Goal: Task Accomplishment & Management: Use online tool/utility

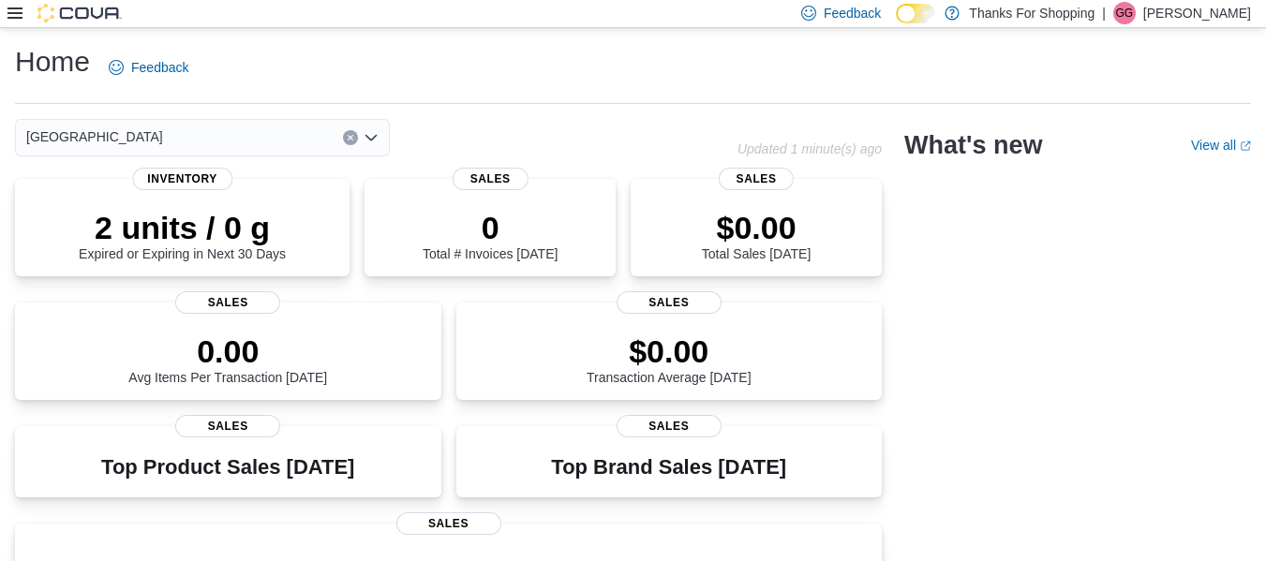
click at [7, 11] on icon at bounding box center [14, 13] width 15 height 15
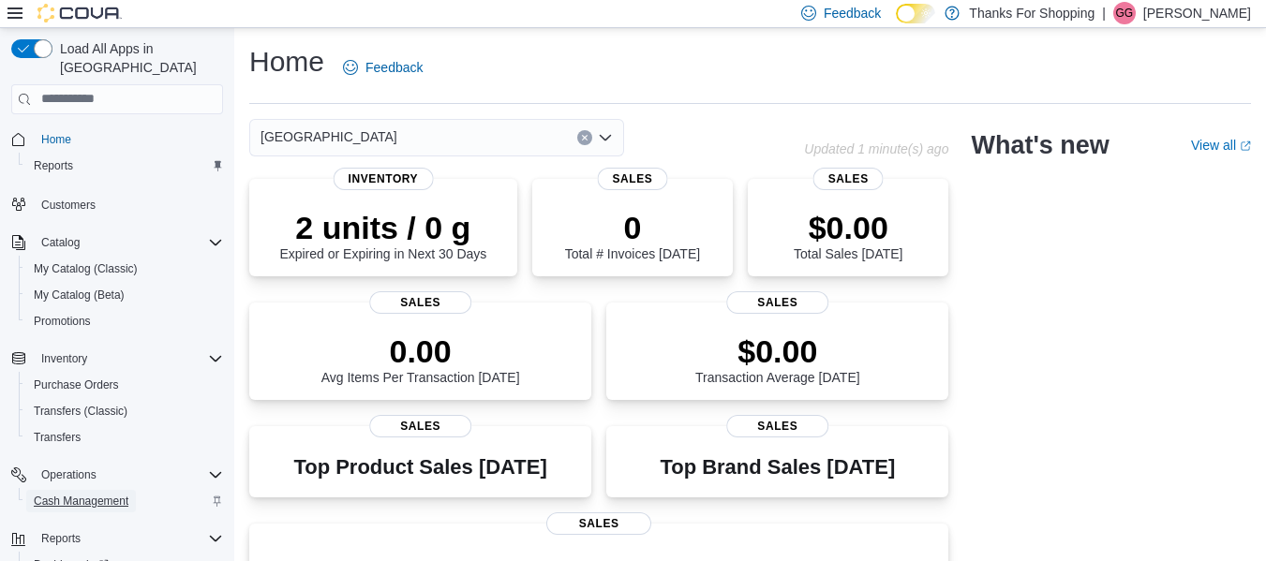
click at [114, 494] on span "Cash Management" at bounding box center [81, 501] width 95 height 15
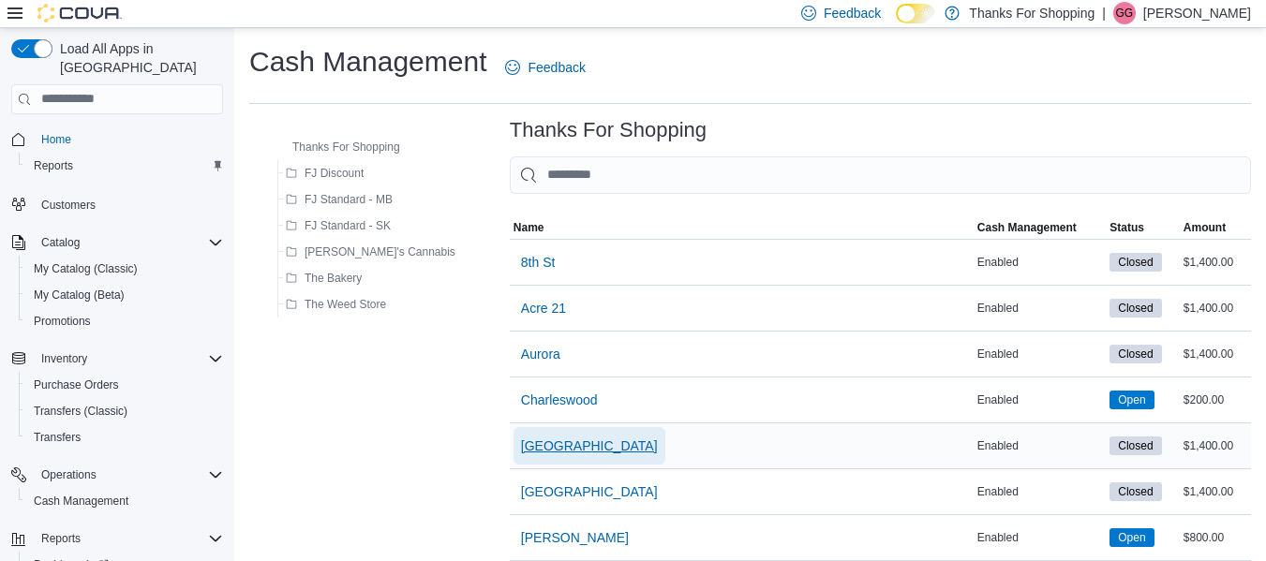
click at [521, 449] on span "[GEOGRAPHIC_DATA]" at bounding box center [589, 446] width 137 height 19
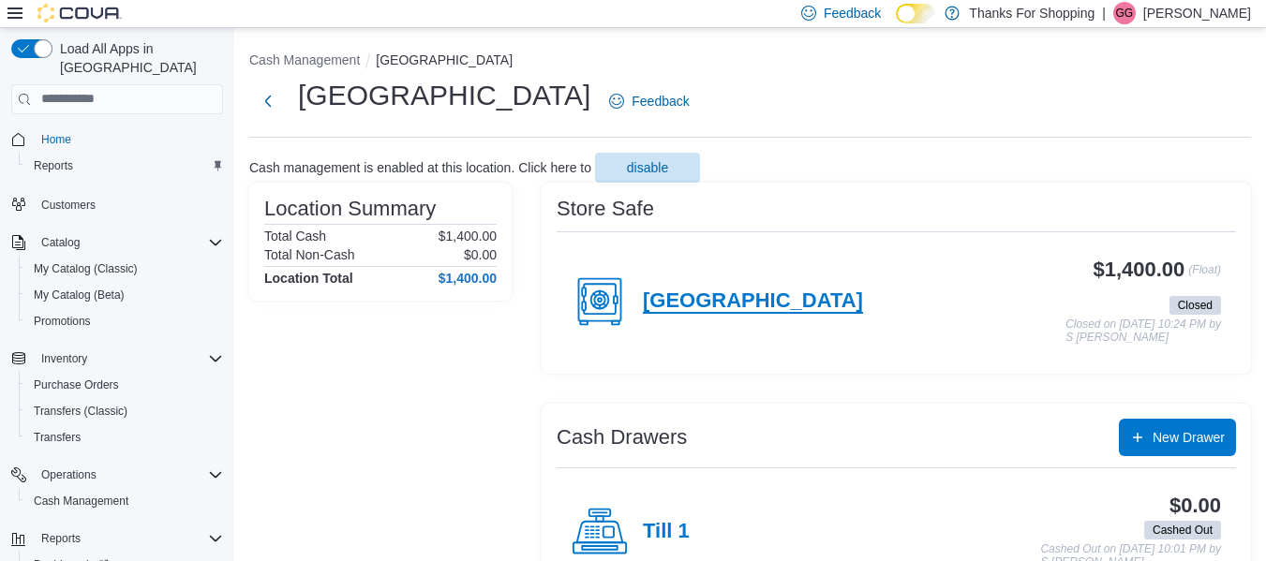
click at [699, 298] on h4 "[GEOGRAPHIC_DATA]" at bounding box center [753, 302] width 220 height 24
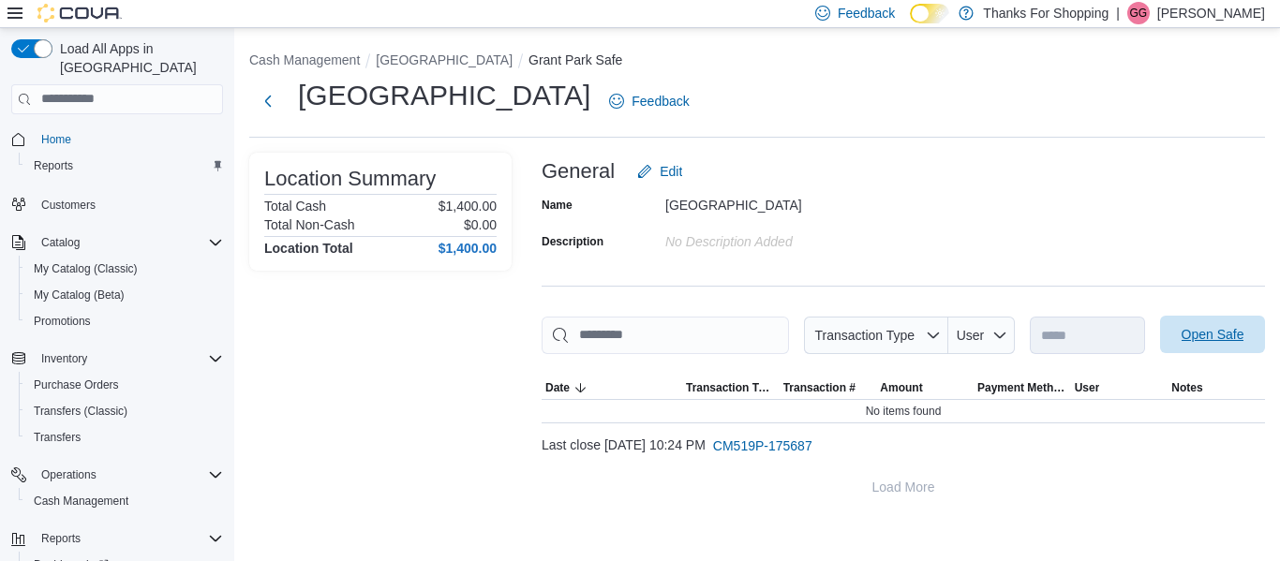
click at [1213, 338] on span "Open Safe" at bounding box center [1213, 334] width 63 height 19
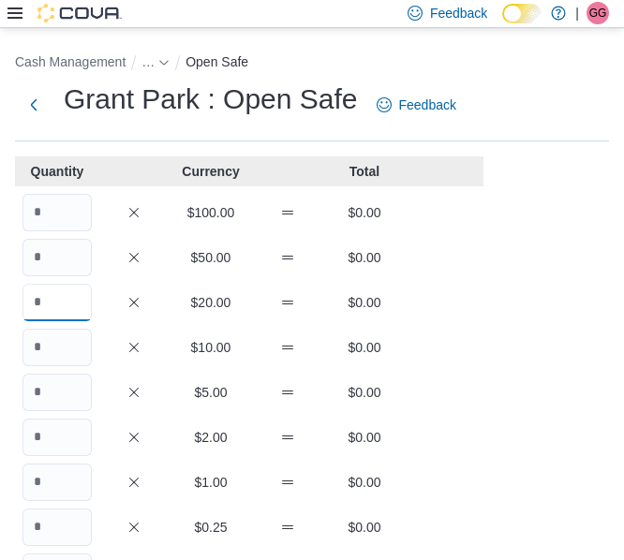
click at [44, 285] on input "Quantity" at bounding box center [56, 302] width 69 height 37
click at [69, 262] on input "Quantity" at bounding box center [56, 257] width 69 height 37
type input "*"
click at [52, 306] on input "Quantity" at bounding box center [56, 302] width 69 height 37
type input "**"
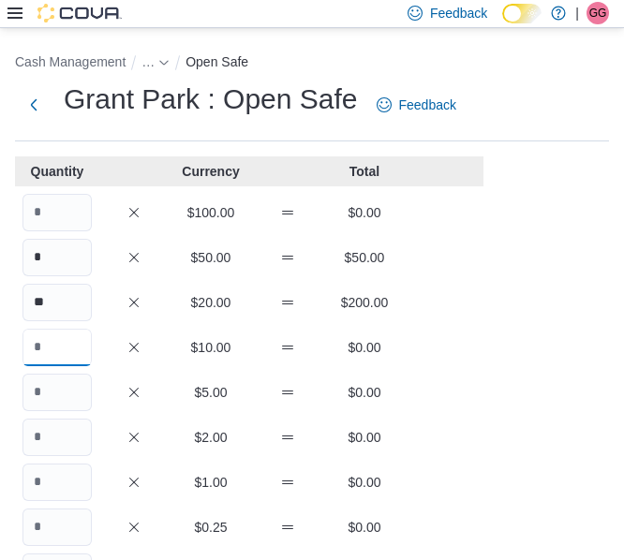
click at [76, 348] on input "Quantity" at bounding box center [56, 347] width 69 height 37
type input "**"
click at [73, 384] on input "Quantity" at bounding box center [56, 392] width 69 height 37
type input "**"
click at [48, 437] on input "Quantity" at bounding box center [56, 437] width 69 height 37
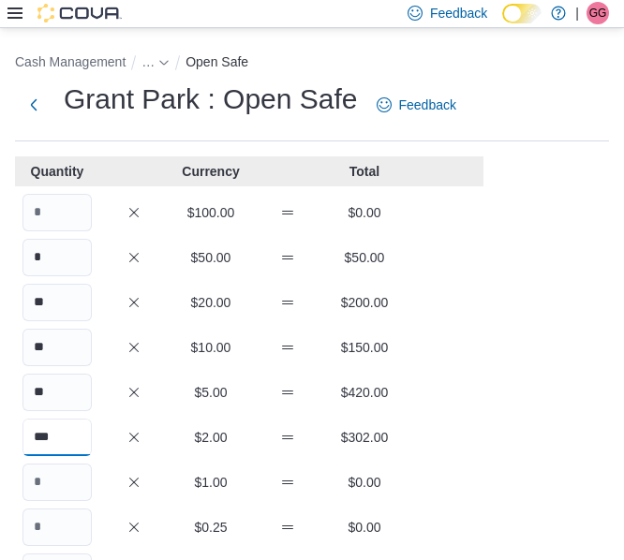
type input "***"
click at [82, 478] on input "Quantity" at bounding box center [56, 482] width 69 height 37
type input "***"
click at [79, 522] on input "Quantity" at bounding box center [56, 527] width 69 height 37
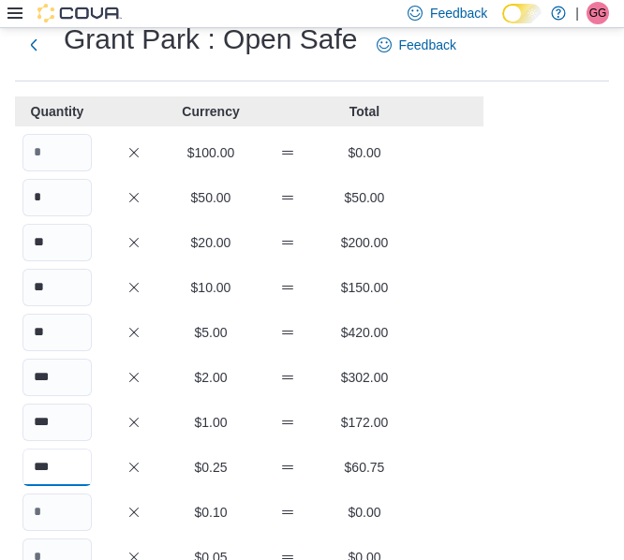
scroll to position [94, 0]
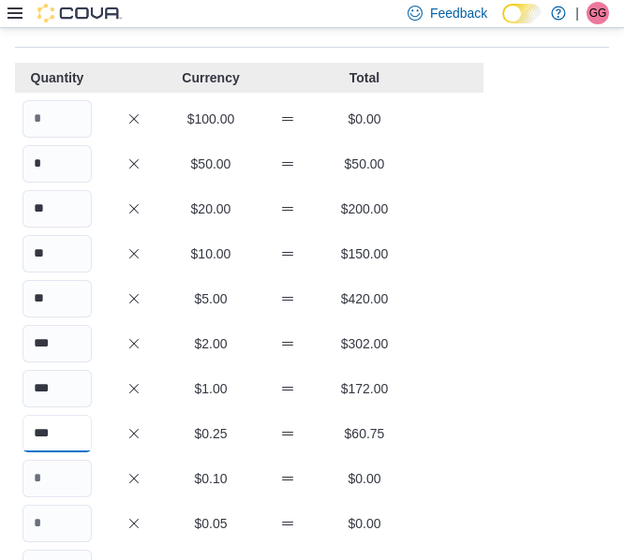
type input "***"
click at [67, 485] on input "Quantity" at bounding box center [56, 478] width 69 height 37
type input "***"
click at [36, 514] on input "Quantity" at bounding box center [56, 523] width 69 height 37
type input "***"
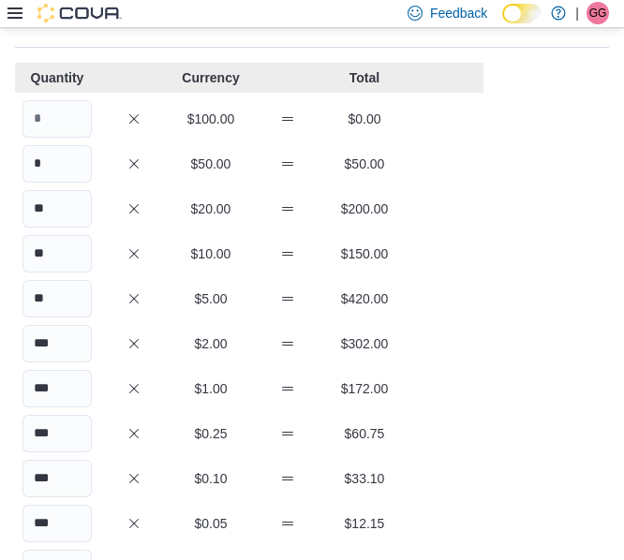
click at [152, 471] on div "*** $0.10 $33.10" at bounding box center [249, 478] width 469 height 37
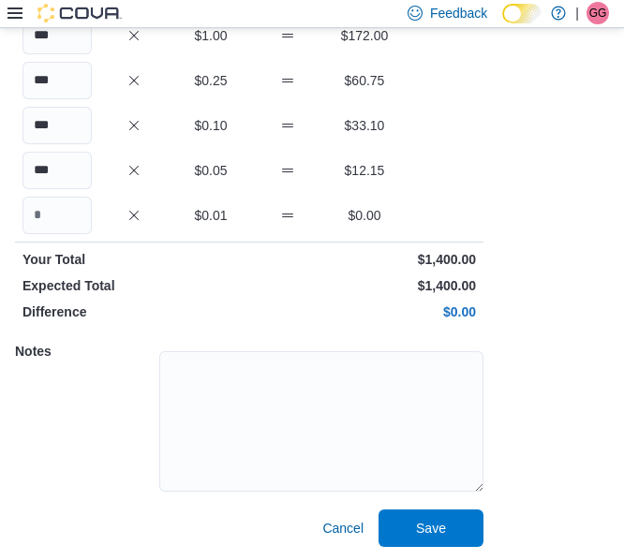
scroll to position [449, 0]
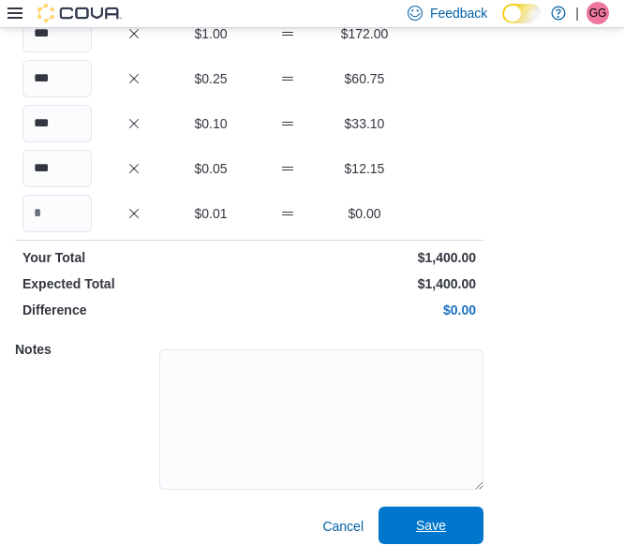
drag, startPoint x: 416, startPoint y: 523, endPoint x: 407, endPoint y: 521, distance: 9.6
click at [416, 522] on span "Save" at bounding box center [431, 525] width 30 height 19
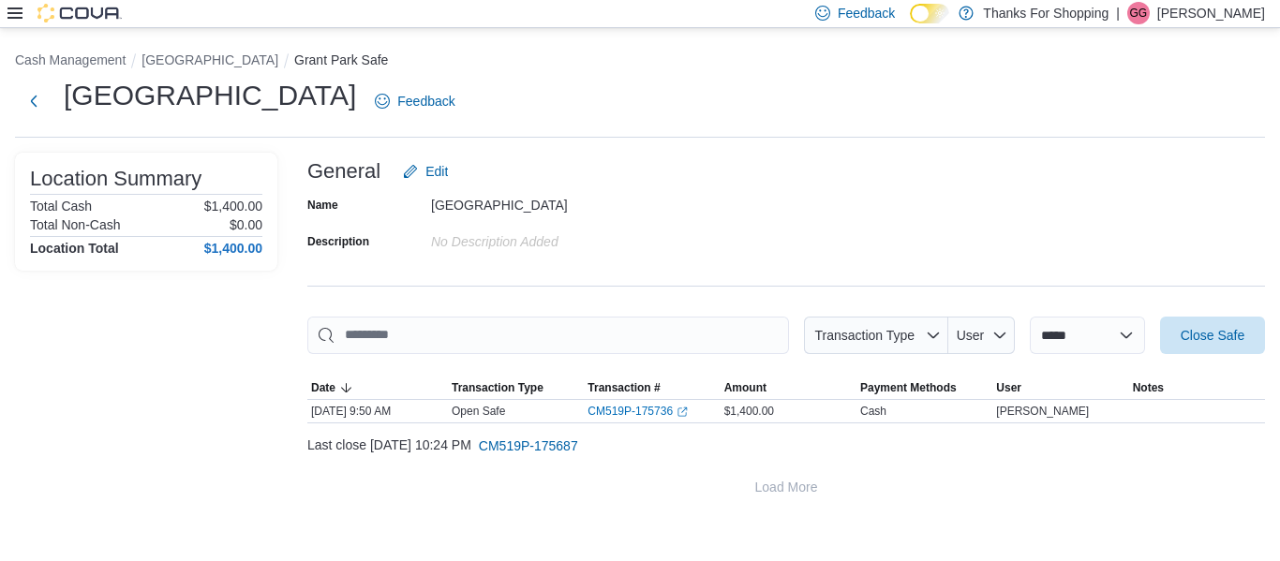
click at [14, 16] on icon at bounding box center [14, 13] width 15 height 15
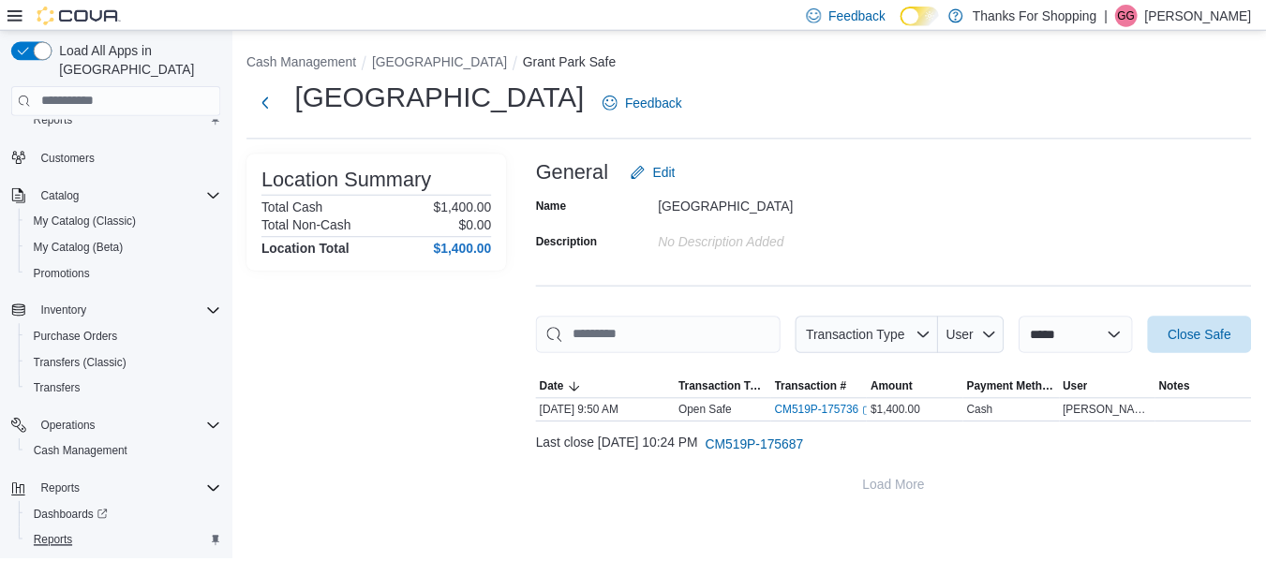
scroll to position [74, 0]
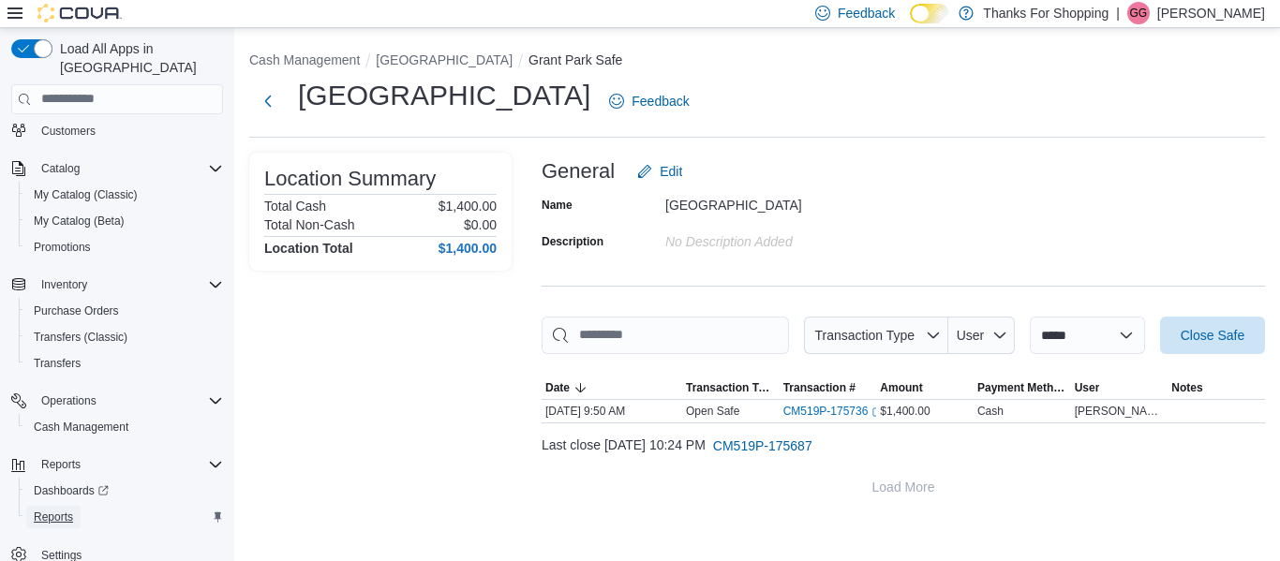
click at [80, 506] on link "Reports" at bounding box center [53, 517] width 54 height 22
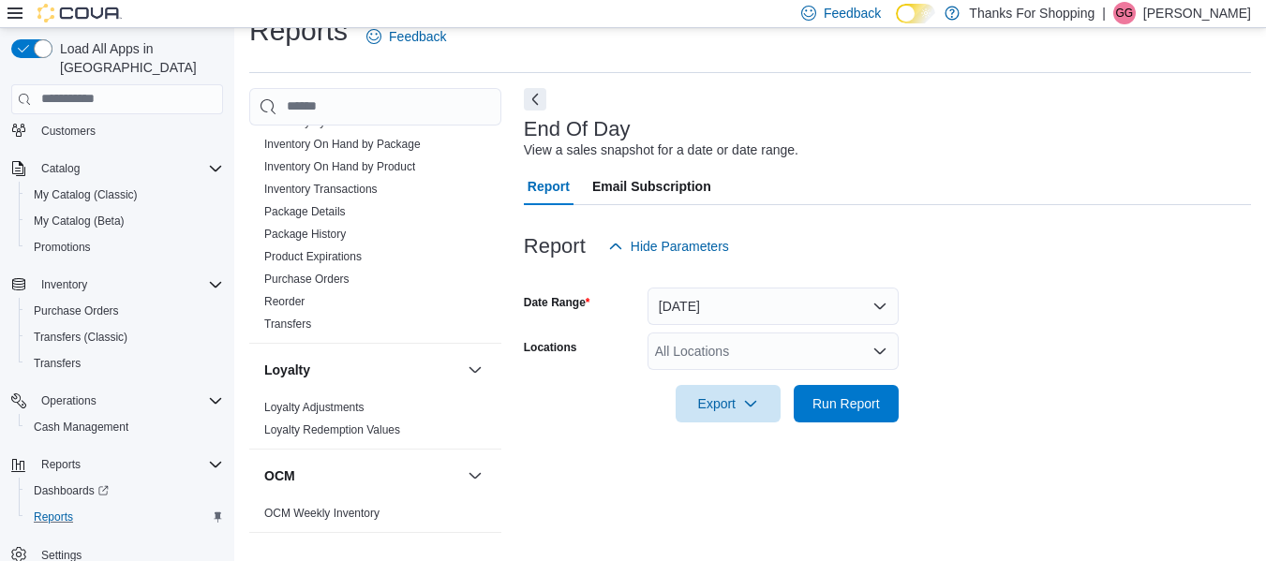
scroll to position [323, 0]
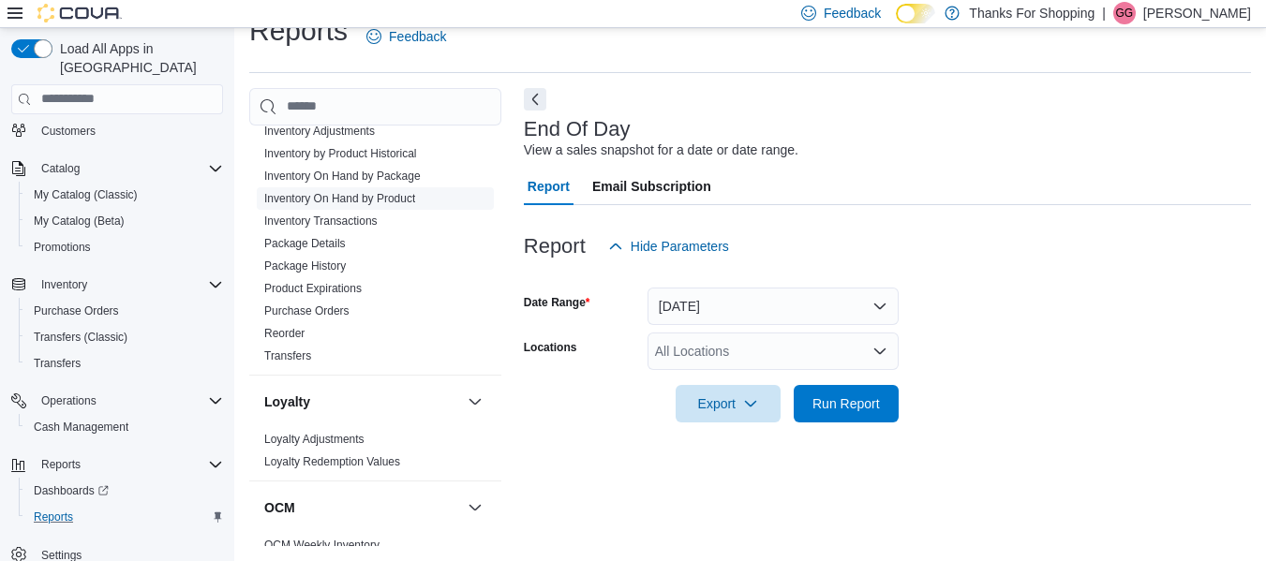
click at [411, 197] on link "Inventory On Hand by Product" at bounding box center [339, 198] width 151 height 13
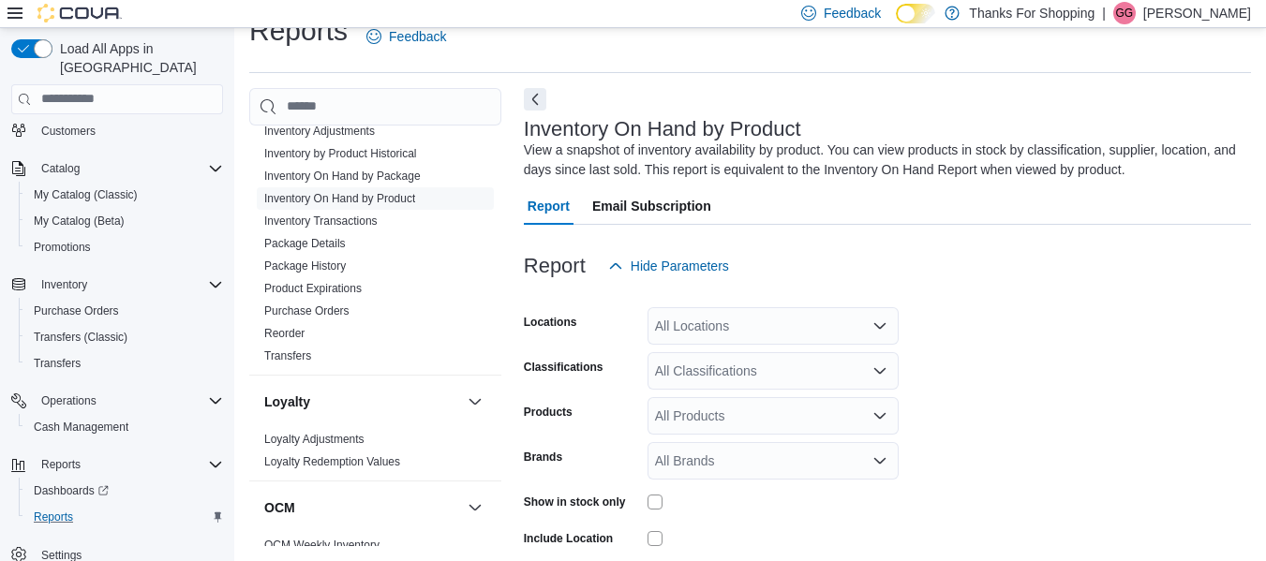
scroll to position [63, 0]
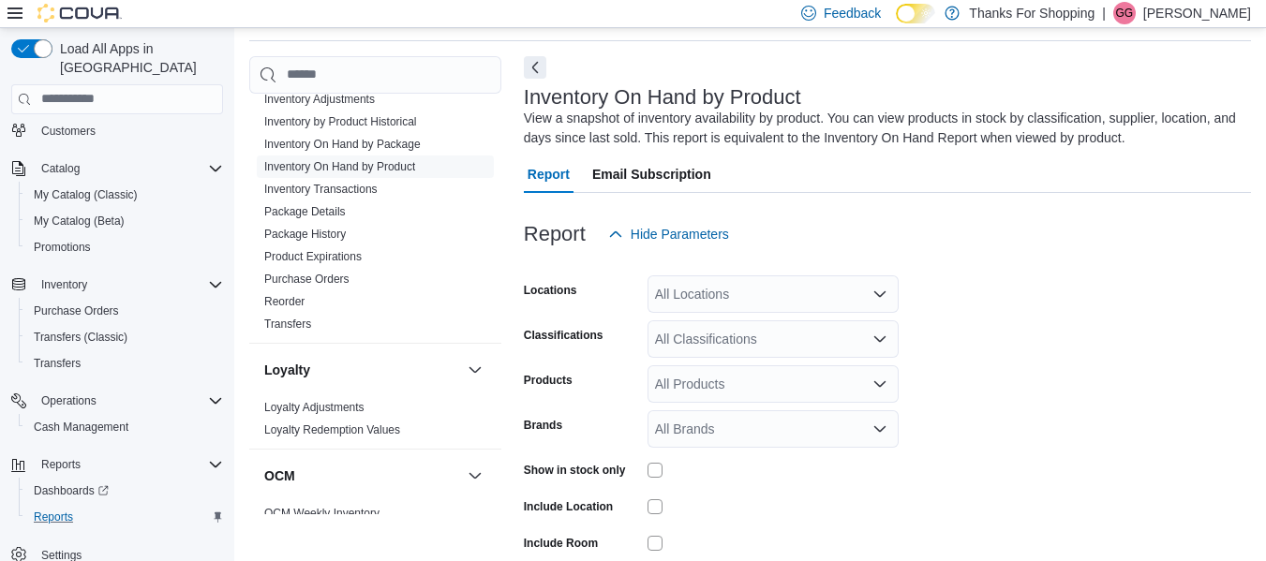
click at [748, 295] on div "All Locations" at bounding box center [773, 294] width 251 height 37
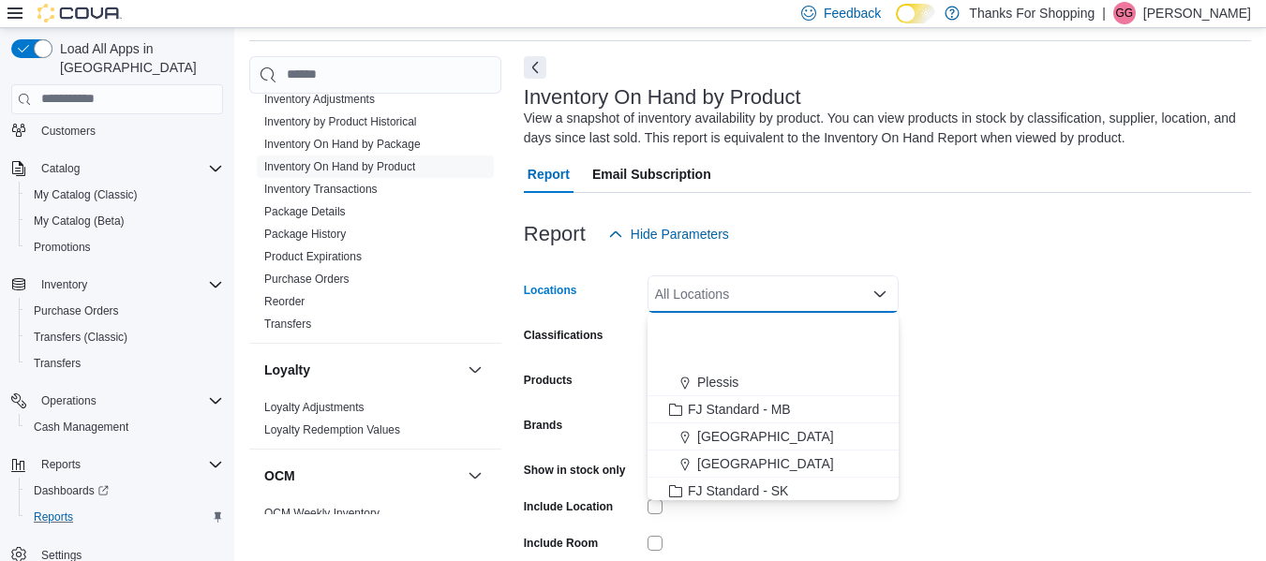
scroll to position [187, 0]
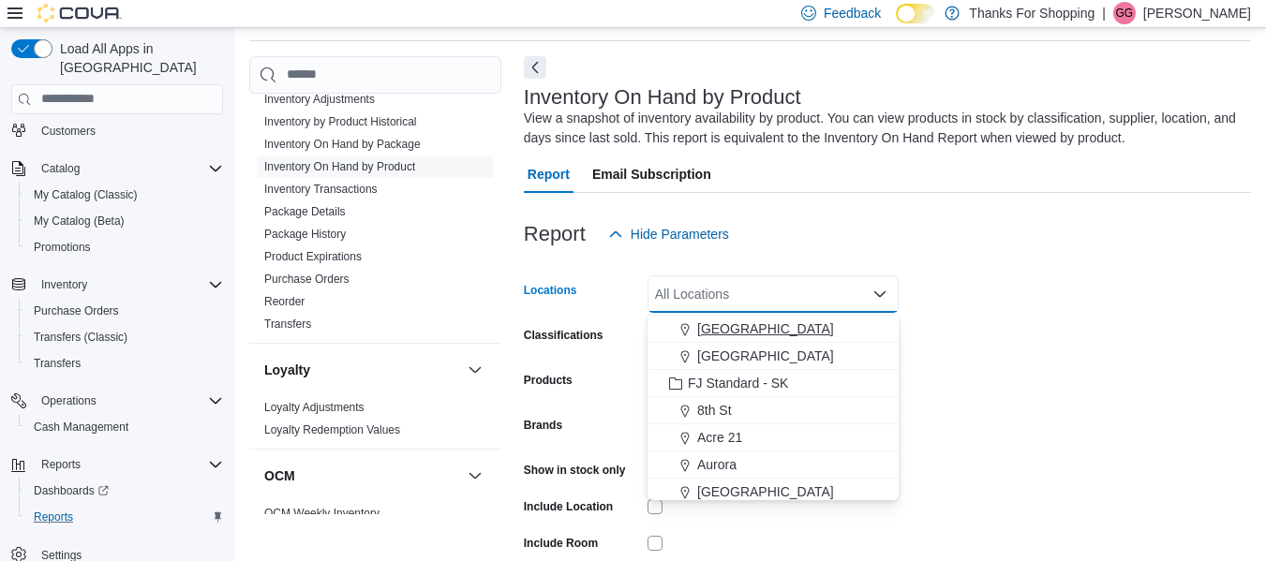
click at [760, 336] on span "[GEOGRAPHIC_DATA]" at bounding box center [765, 329] width 137 height 19
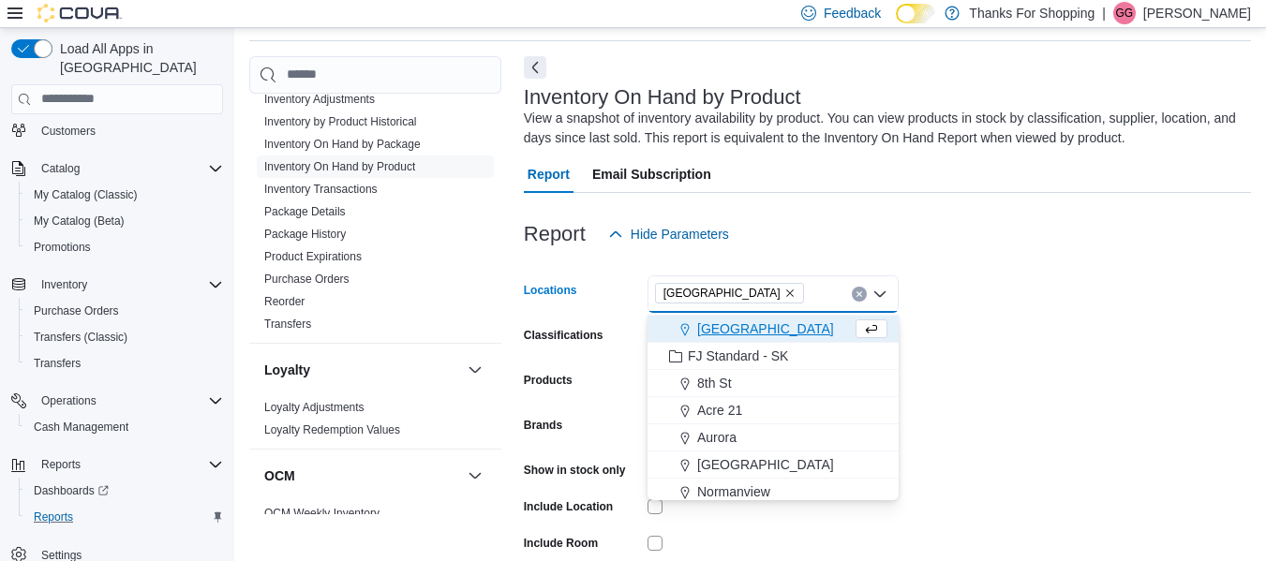
click at [1013, 365] on form "Locations [GEOGRAPHIC_DATA] Combo box. Selected. [GEOGRAPHIC_DATA]. Press Backs…" at bounding box center [887, 450] width 727 height 394
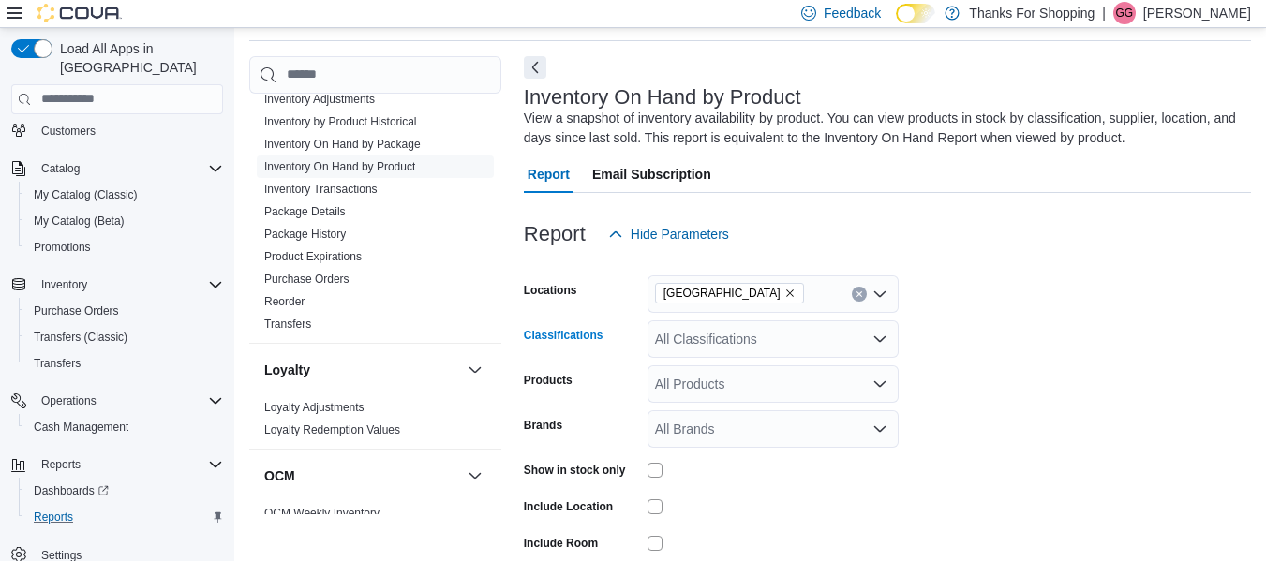
click at [727, 342] on div "All Classifications" at bounding box center [773, 338] width 251 height 37
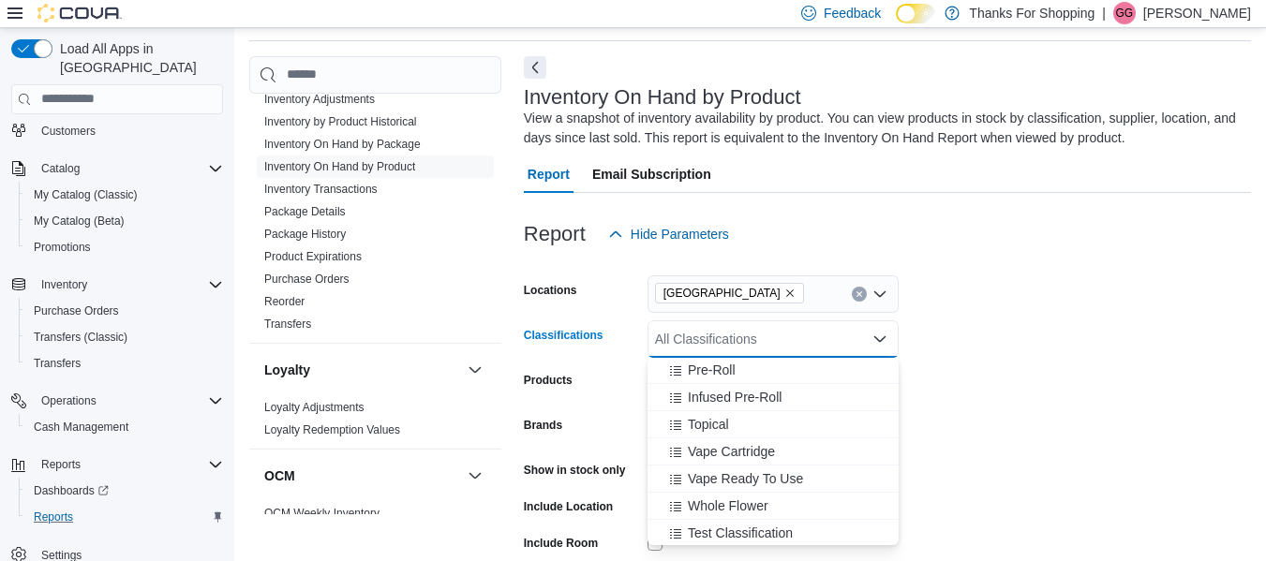
scroll to position [900, 0]
click at [762, 500] on span "[MEDICAL_DATA] Vape" at bounding box center [758, 504] width 140 height 19
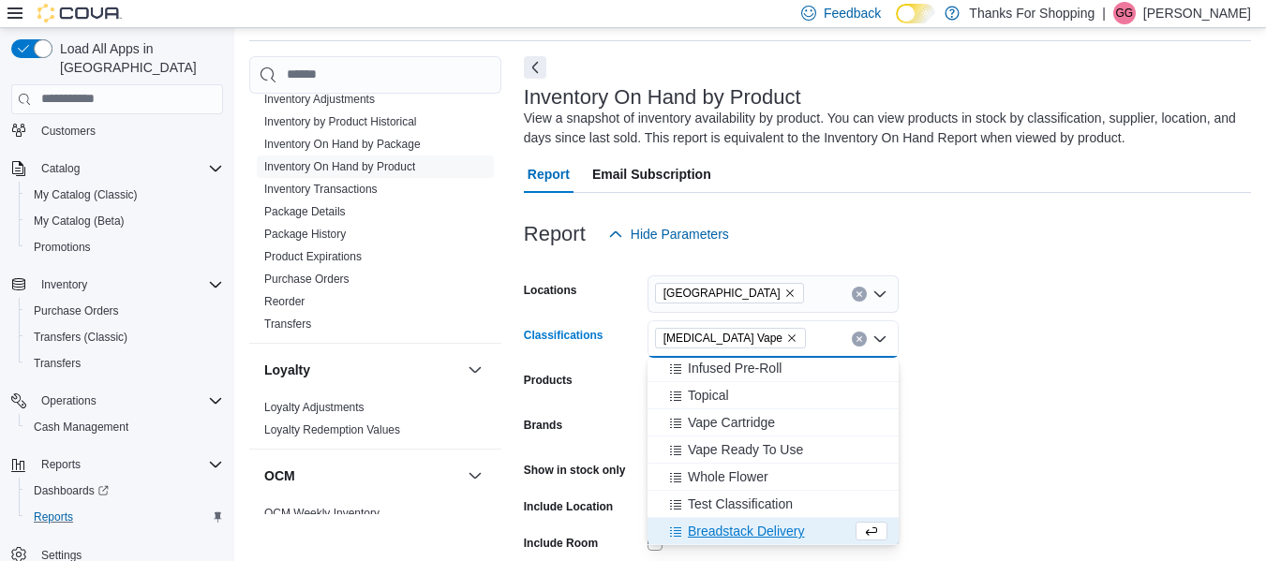
scroll to position [872, 0]
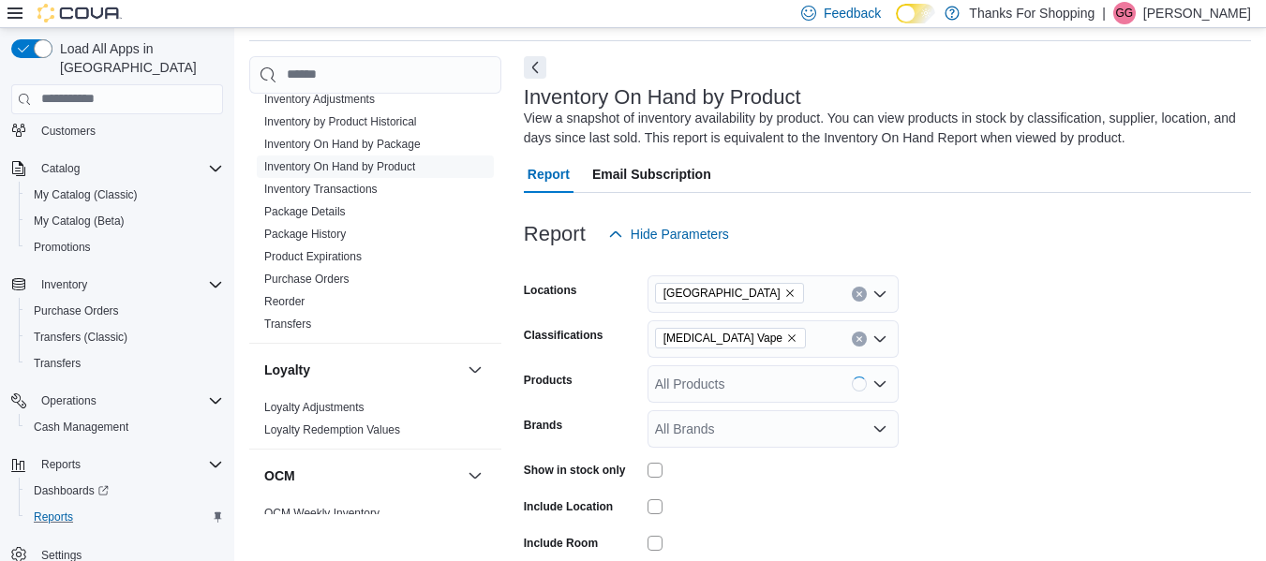
click at [1126, 405] on form "Locations Grant Park Classifications [MEDICAL_DATA] Vape Products All Products …" at bounding box center [887, 450] width 727 height 394
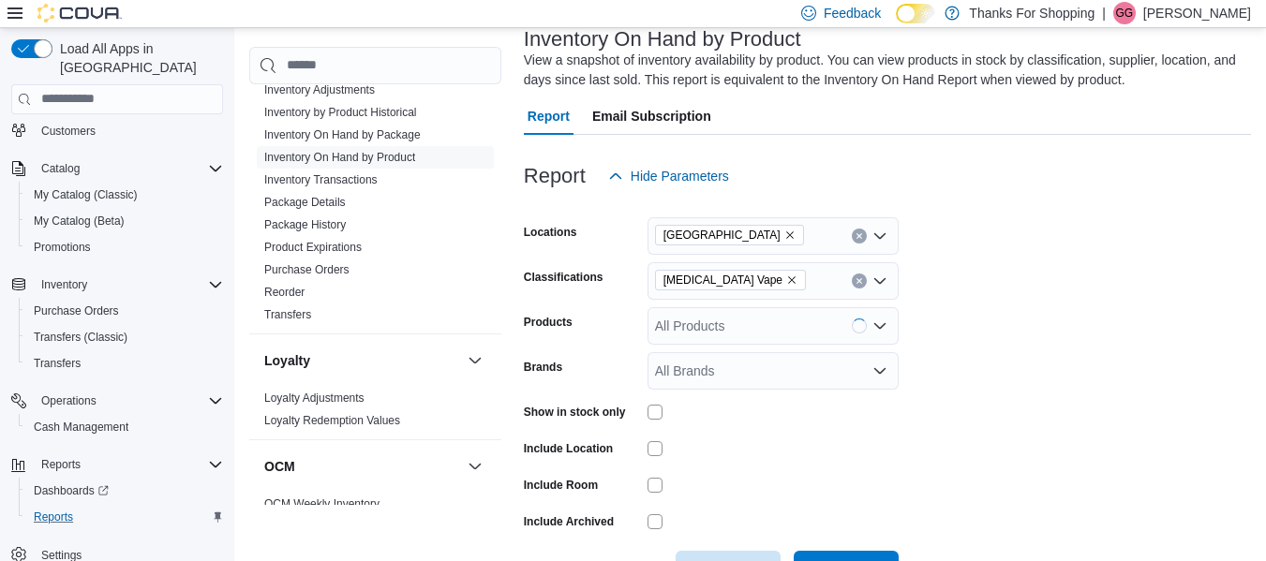
scroll to position [186, 0]
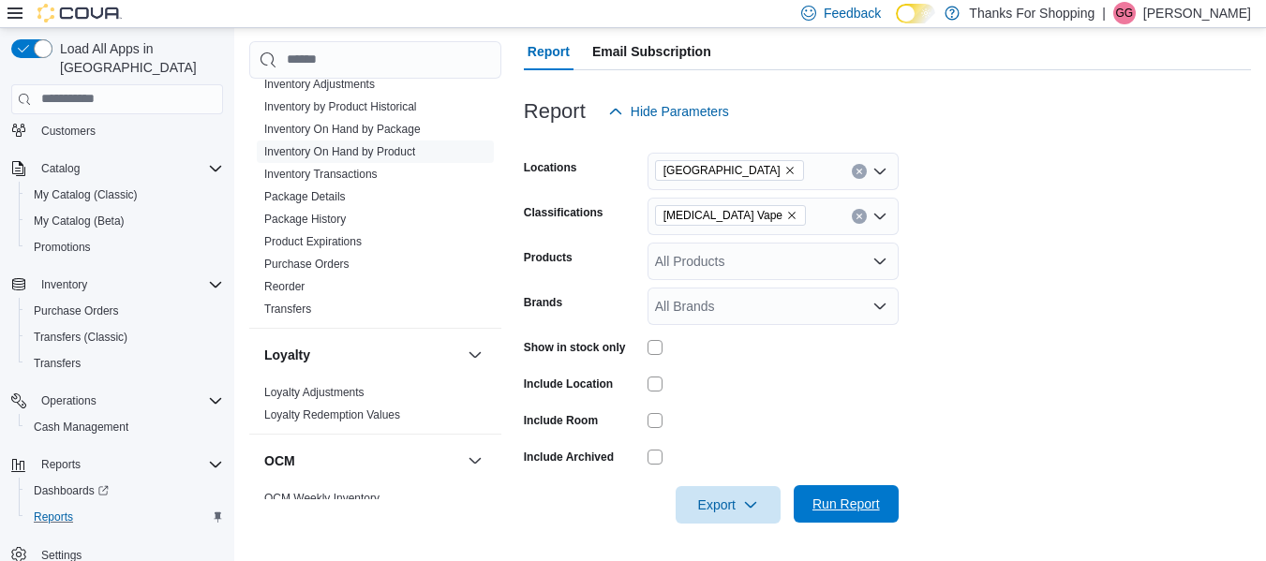
click at [854, 494] on span "Run Report" at bounding box center [846, 503] width 82 height 37
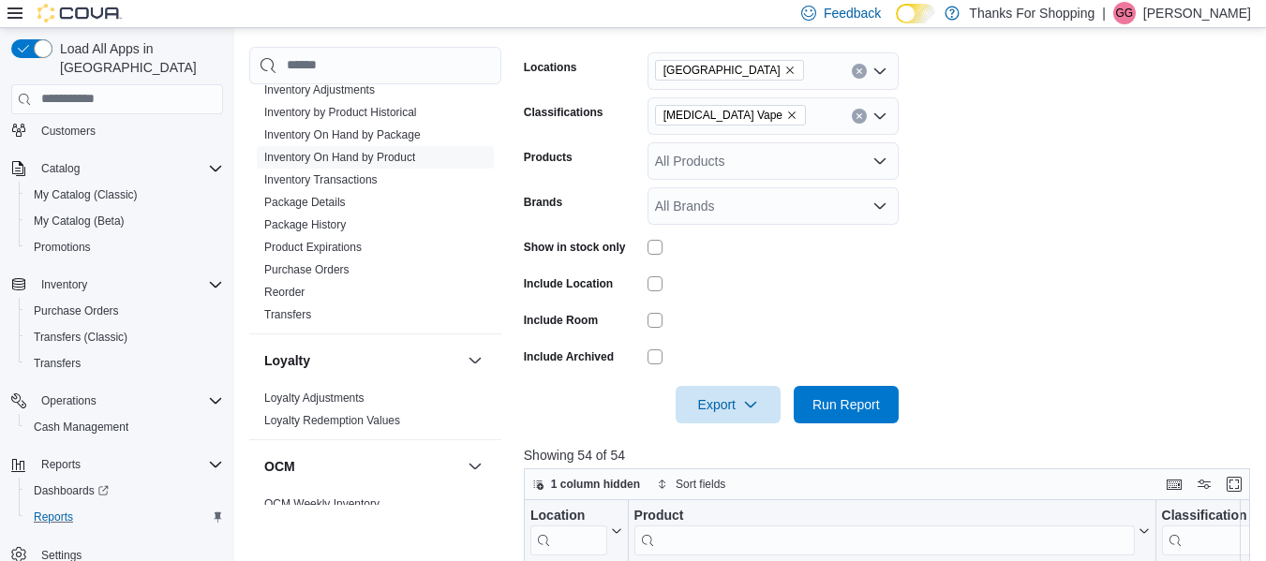
scroll to position [560, 0]
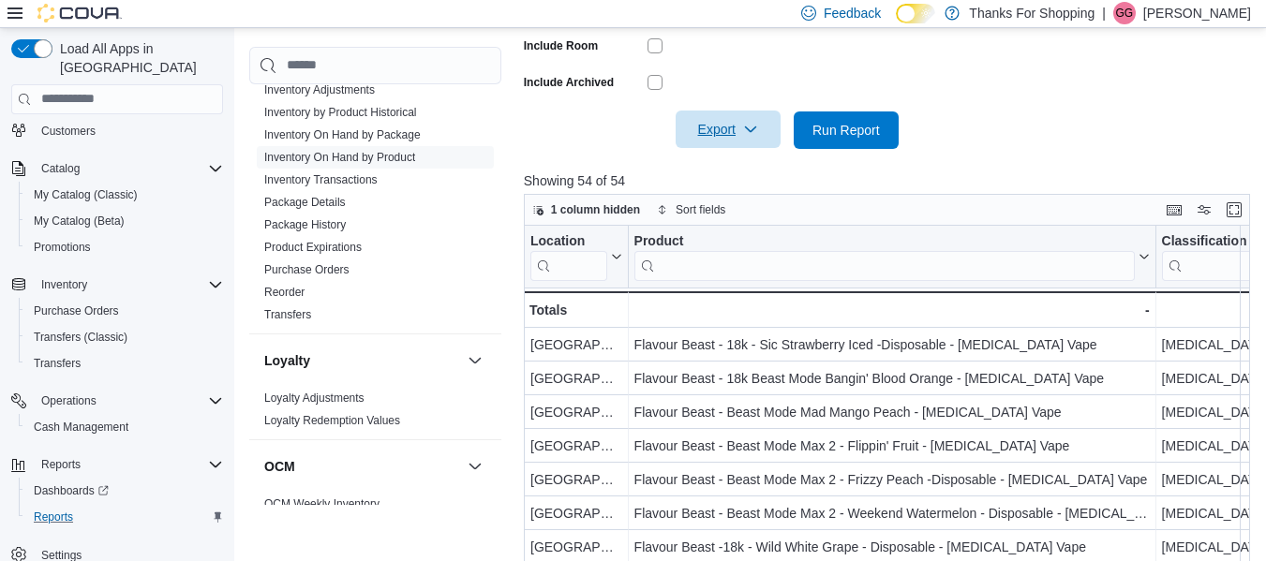
click at [709, 114] on span "Export" at bounding box center [728, 129] width 82 height 37
click at [741, 213] on button "Export to Csv" at bounding box center [731, 204] width 107 height 37
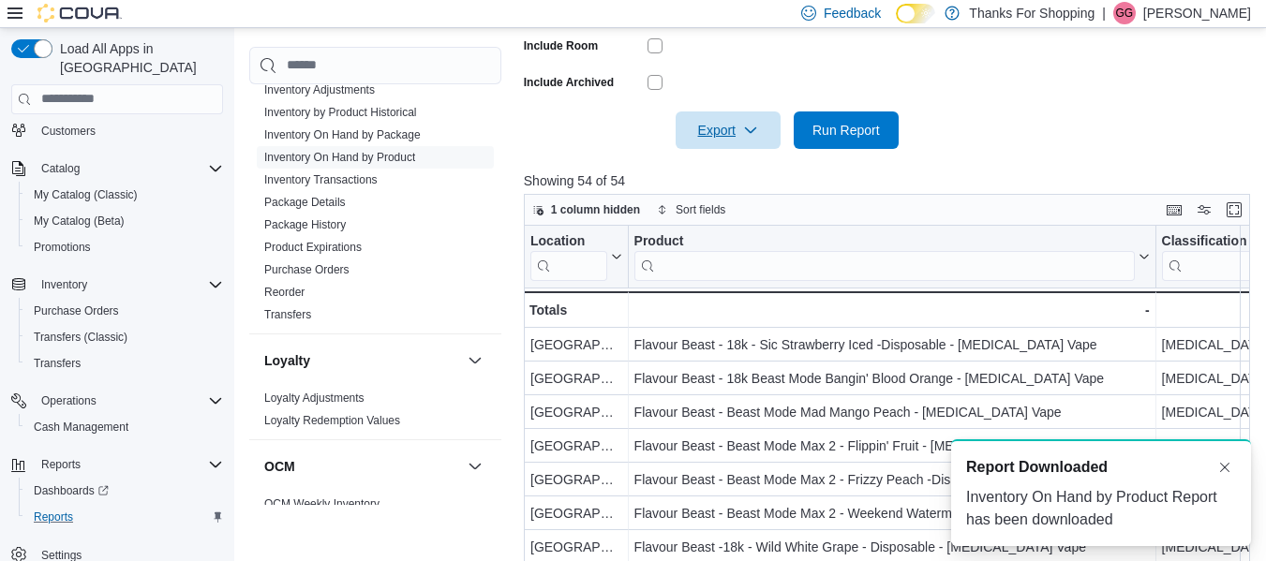
scroll to position [0, 0]
